Goal: Task Accomplishment & Management: Manage account settings

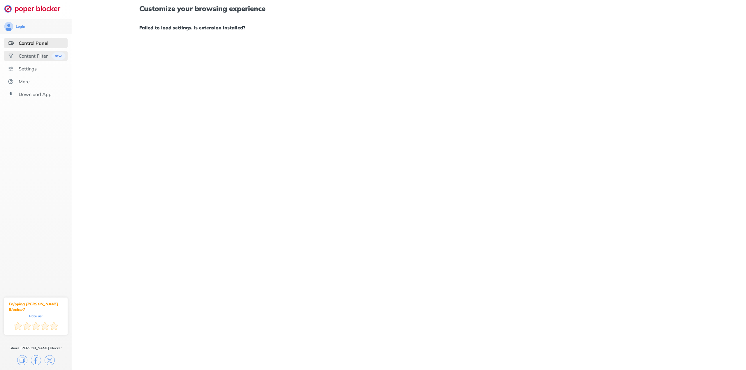
click at [23, 56] on div "Content Filter" at bounding box center [33, 56] width 29 height 6
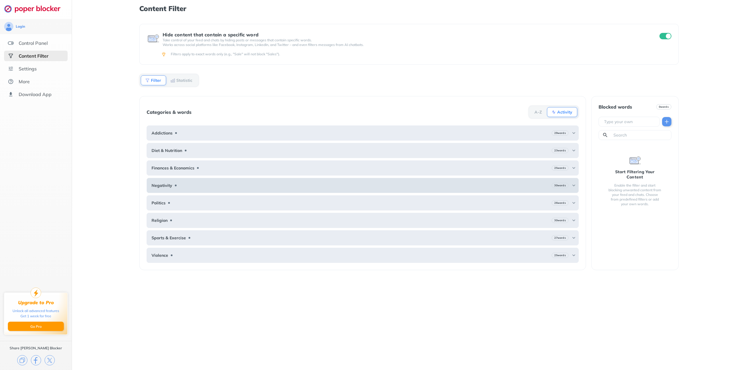
click at [567, 185] on div "30 words" at bounding box center [560, 185] width 17 height 5
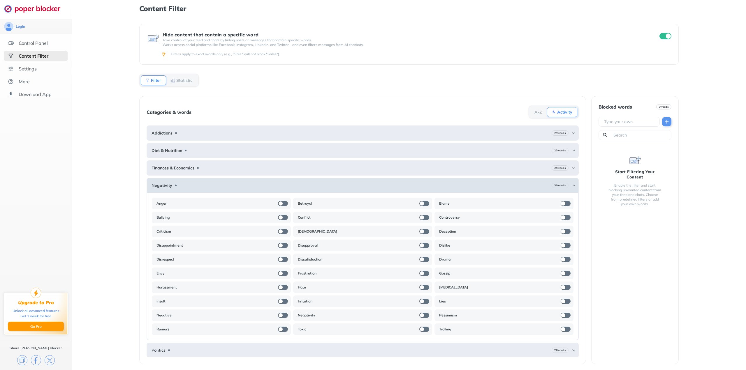
click at [567, 185] on div "30 words" at bounding box center [564, 185] width 24 height 5
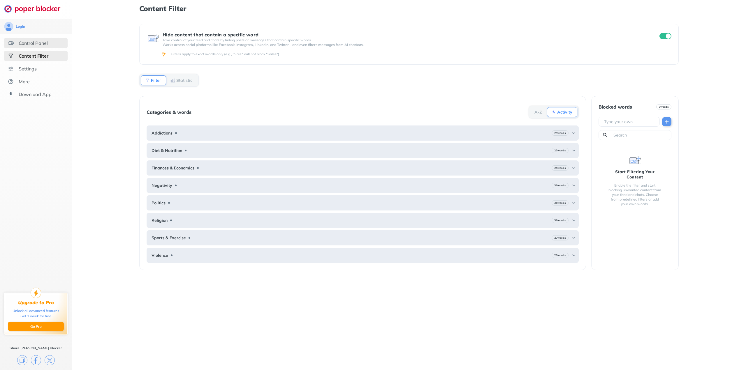
click at [46, 41] on div "Control Panel" at bounding box center [33, 43] width 29 height 6
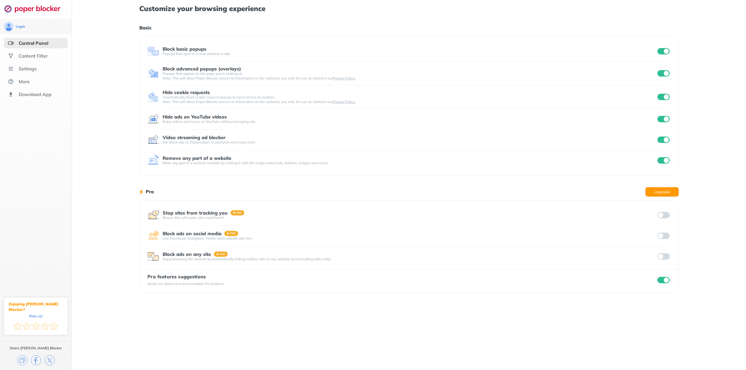
click at [661, 118] on input "checkbox" at bounding box center [664, 119] width 12 height 6
